Goal: Information Seeking & Learning: Learn about a topic

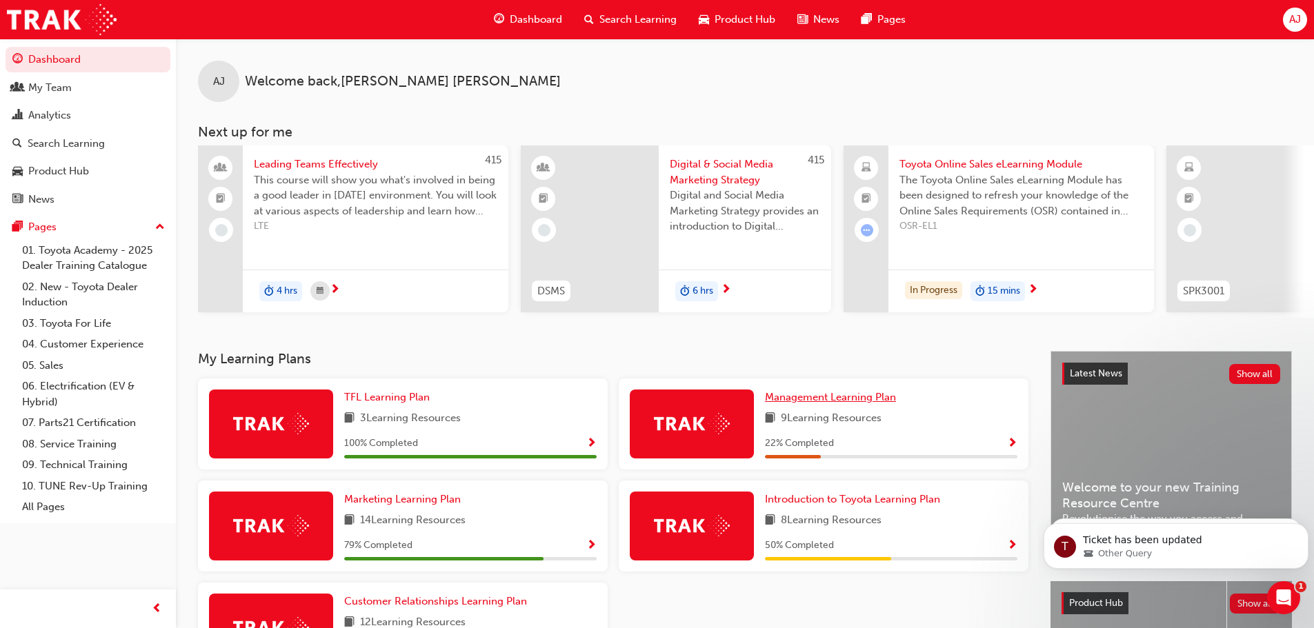
click at [817, 401] on span "Management Learning Plan" at bounding box center [830, 397] width 131 height 12
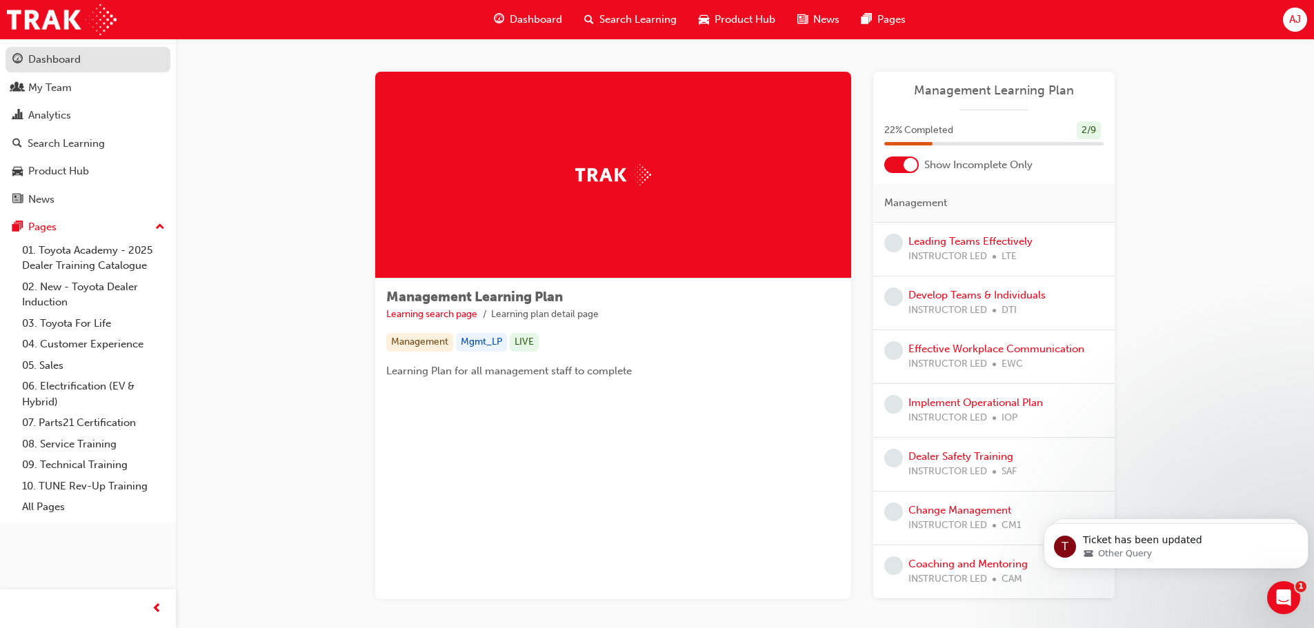
click at [70, 55] on div "Dashboard" at bounding box center [54, 60] width 52 height 16
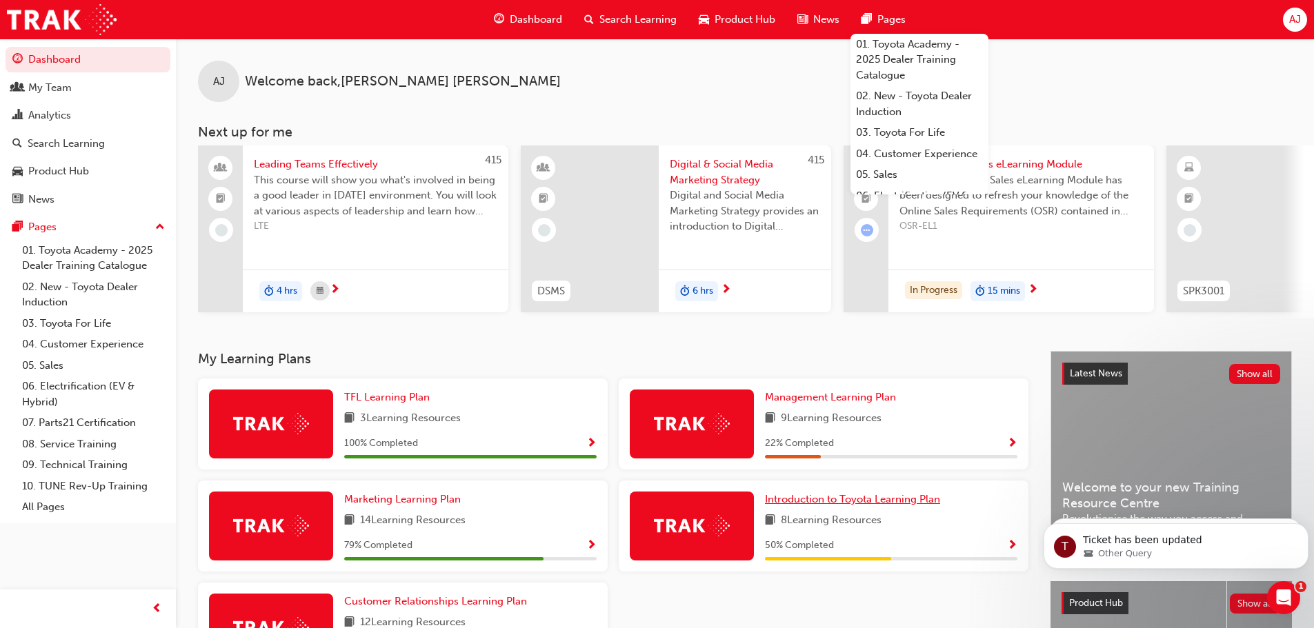
click at [879, 504] on span "Introduction to Toyota Learning Plan" at bounding box center [852, 499] width 175 height 12
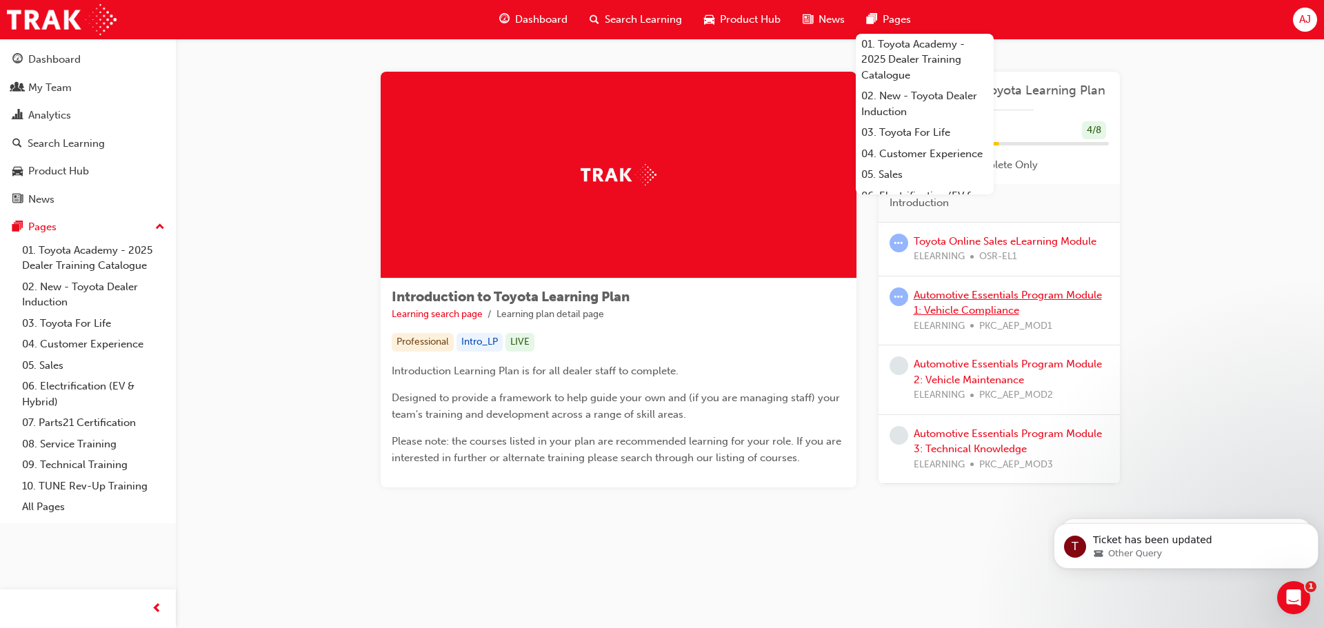
click at [982, 296] on link "Automotive Essentials Program Module 1: Vehicle Compliance" at bounding box center [1008, 303] width 188 height 28
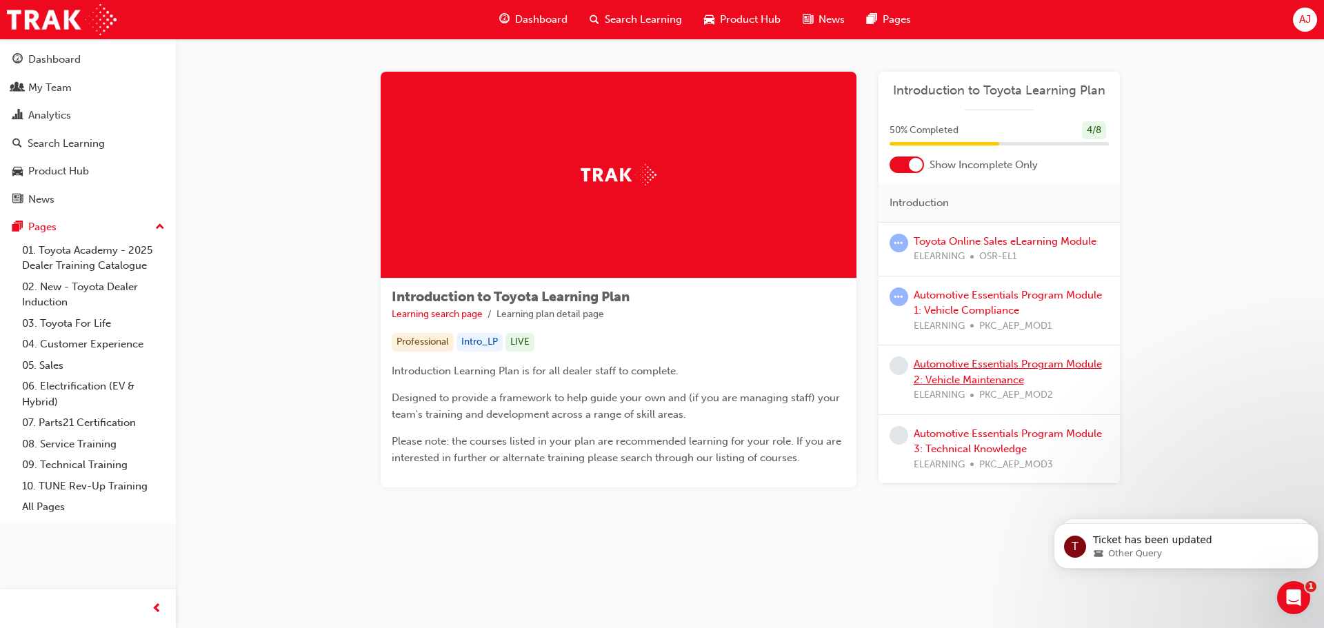
click at [963, 365] on link "Automotive Essentials Program Module 2: Vehicle Maintenance" at bounding box center [1008, 372] width 188 height 28
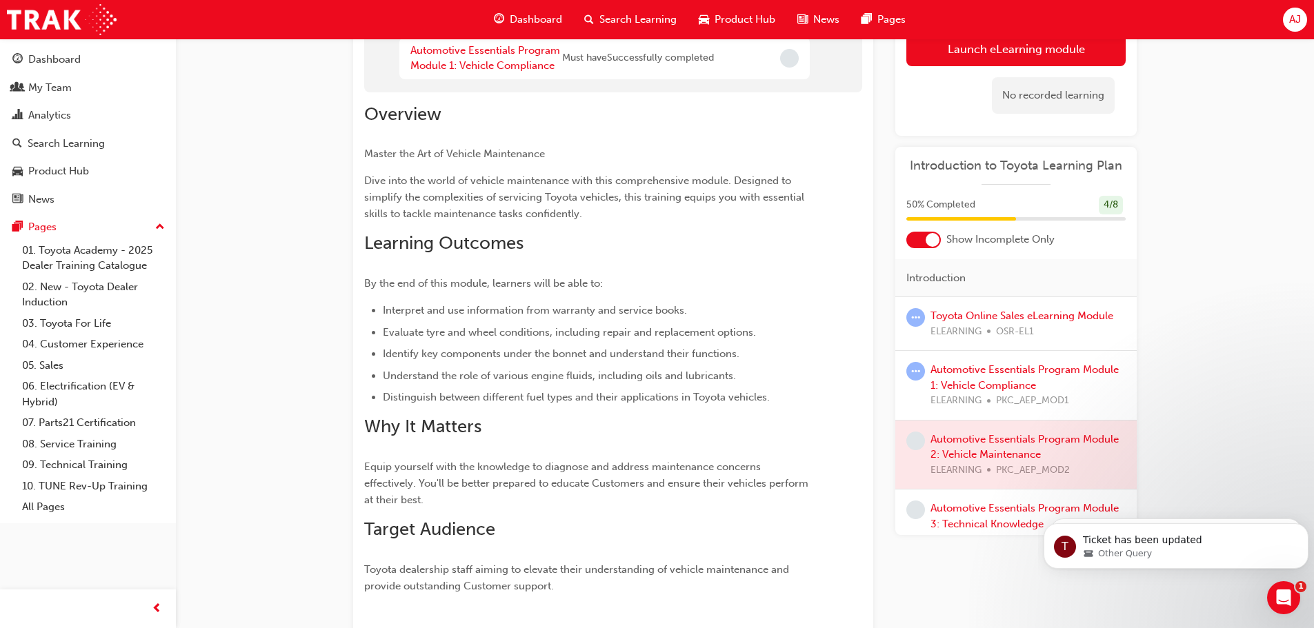
scroll to position [138, 0]
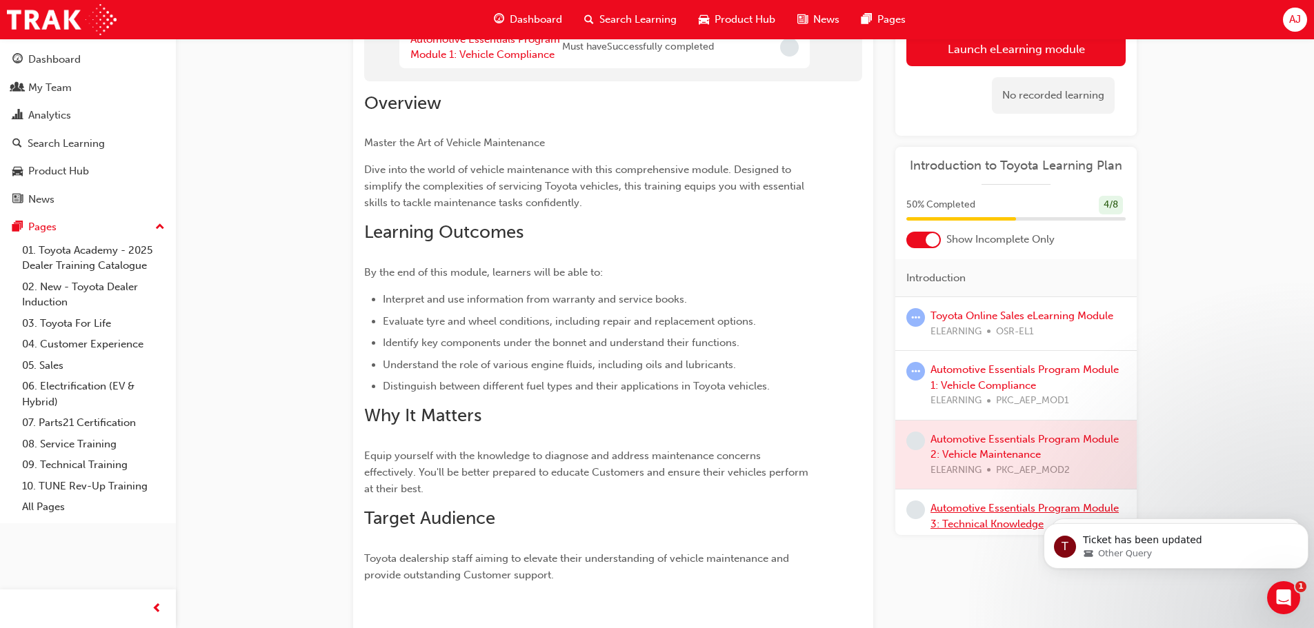
click at [957, 521] on link "Automotive Essentials Program Module 3: Technical Knowledge" at bounding box center [1025, 516] width 188 height 28
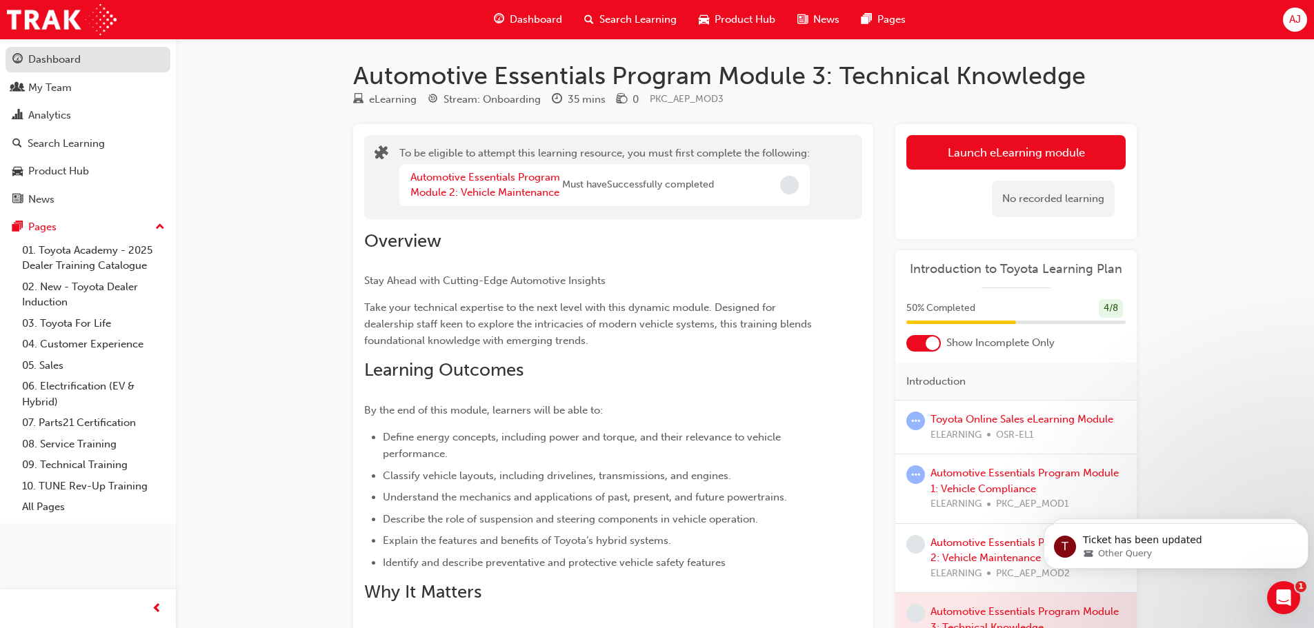
click at [94, 71] on link "Dashboard" at bounding box center [88, 60] width 165 height 26
